Goal: Task Accomplishment & Management: Use online tool/utility

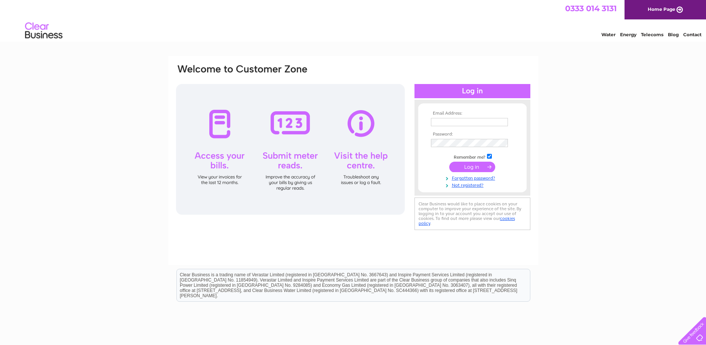
type input "support@friendlytv.co.uk"
click at [478, 167] on input "submit" at bounding box center [472, 167] width 46 height 10
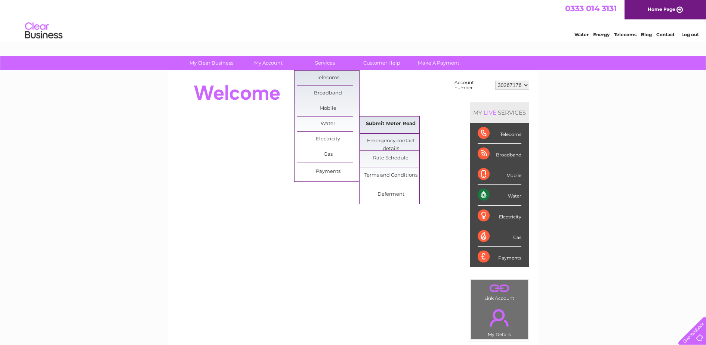
click at [379, 123] on link "Submit Meter Read" at bounding box center [391, 124] width 62 height 15
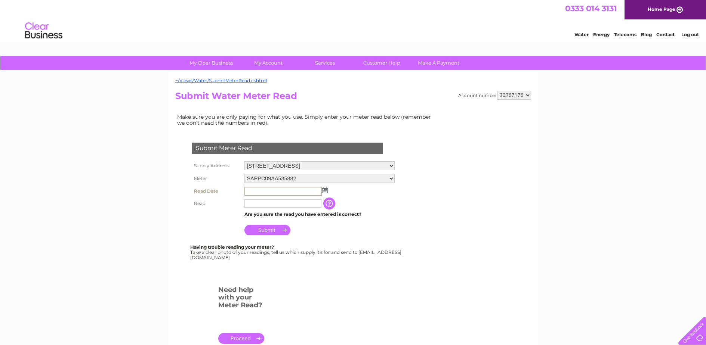
click at [272, 191] on input "text" at bounding box center [283, 191] width 78 height 9
click at [327, 191] on img at bounding box center [324, 190] width 6 height 6
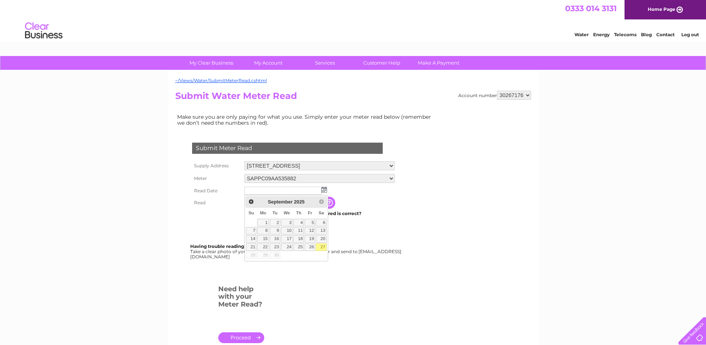
click at [325, 247] on link "27" at bounding box center [321, 247] width 10 height 7
type input "2025/09/27"
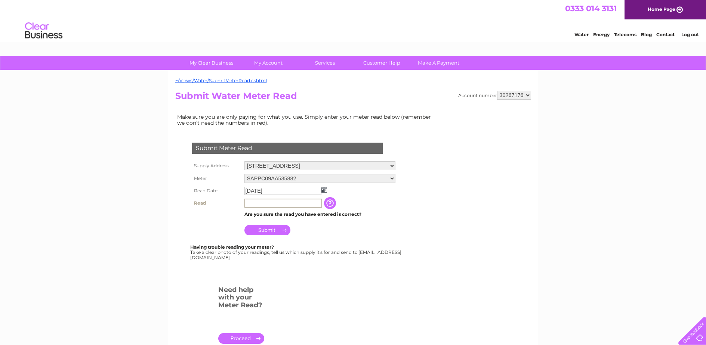
click at [264, 206] on input "text" at bounding box center [283, 203] width 78 height 9
type input "200"
click at [274, 231] on input "Submit" at bounding box center [267, 229] width 46 height 10
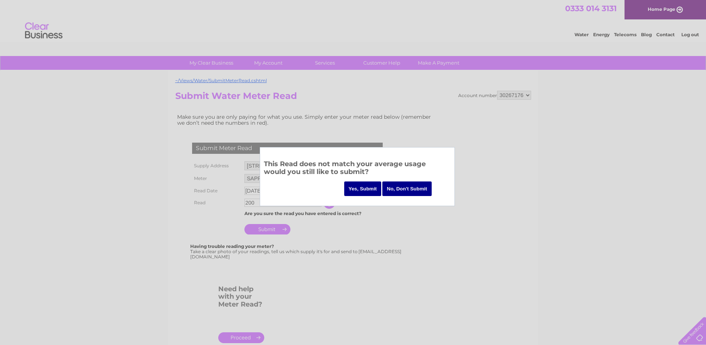
click at [368, 188] on input "Yes, Submit" at bounding box center [362, 189] width 37 height 15
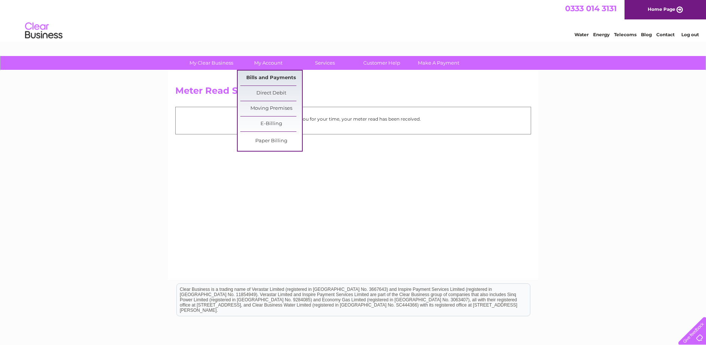
click at [274, 76] on link "Bills and Payments" at bounding box center [271, 78] width 62 height 15
